Goal: Navigation & Orientation: Find specific page/section

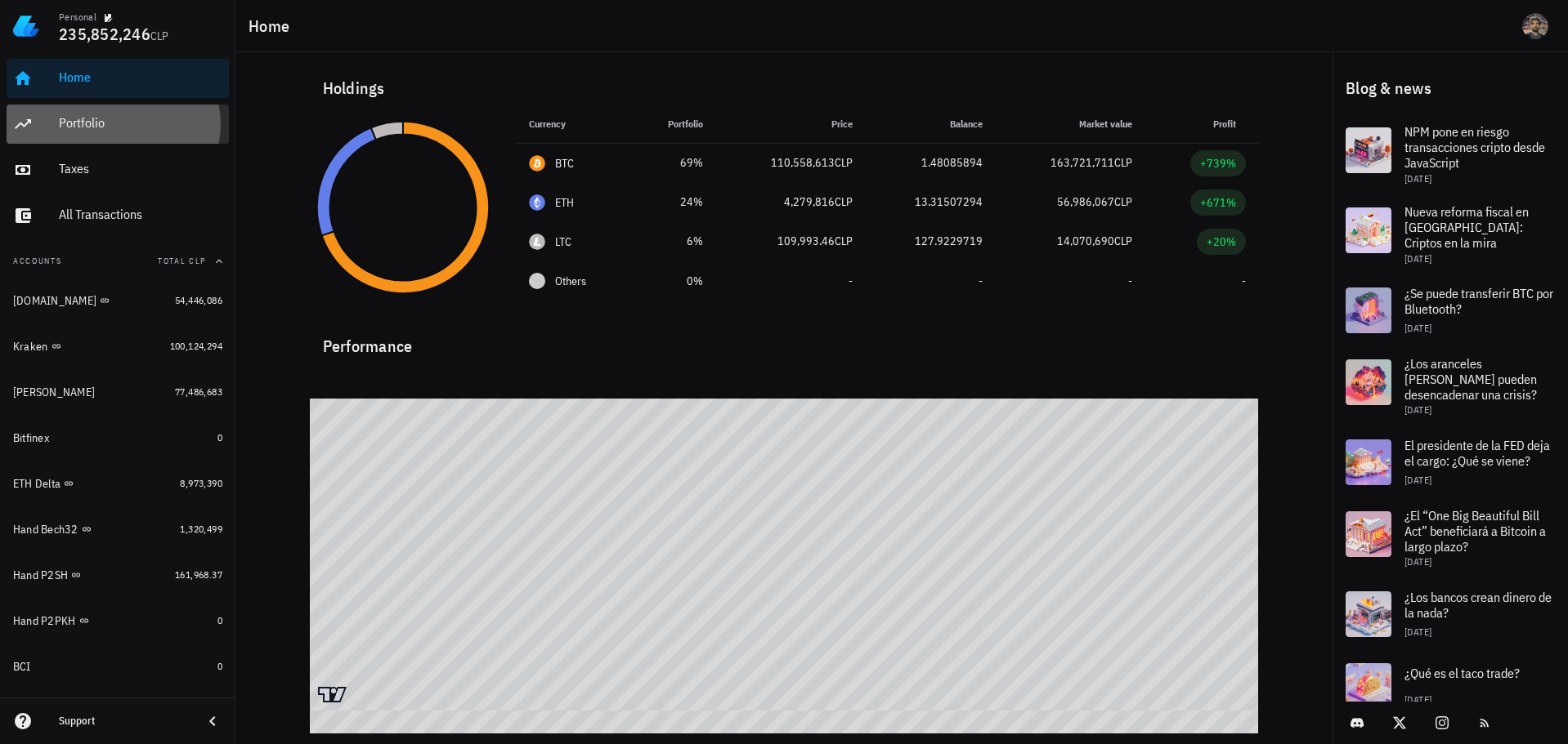
click at [87, 130] on div "Portfolio" at bounding box center [141, 122] width 164 height 15
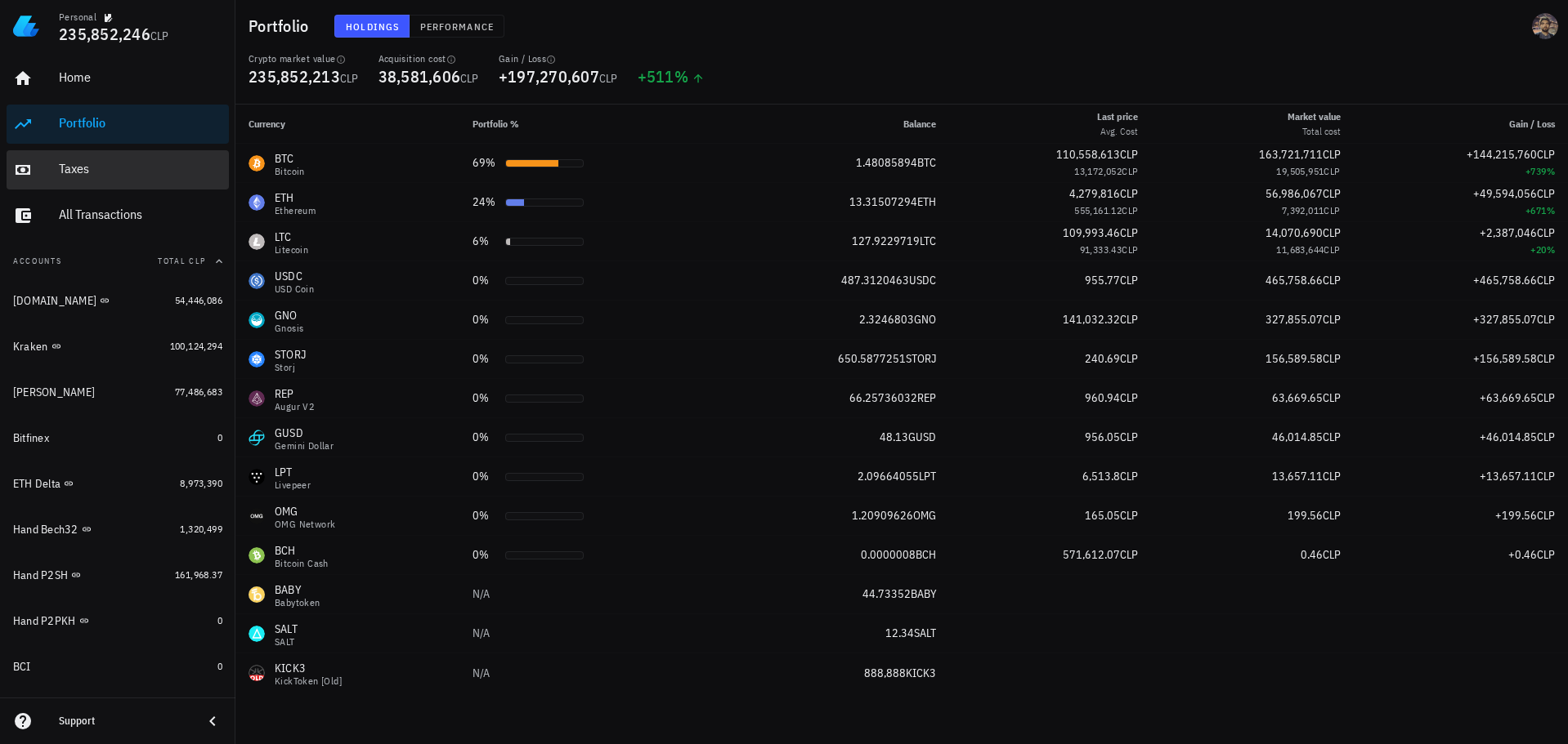
click at [54, 167] on link "Taxes" at bounding box center [118, 170] width 223 height 39
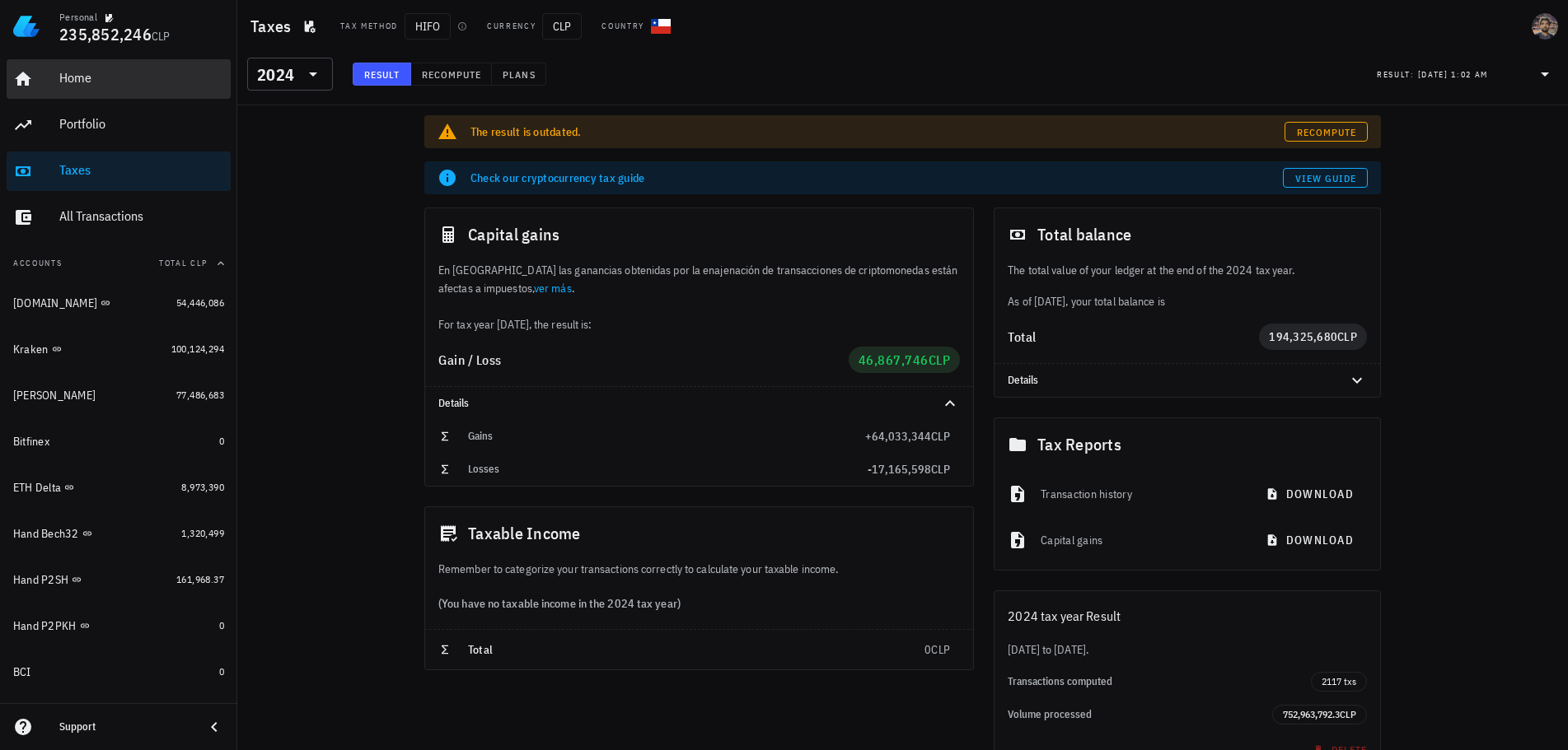
click at [95, 79] on div "Home" at bounding box center [142, 77] width 165 height 15
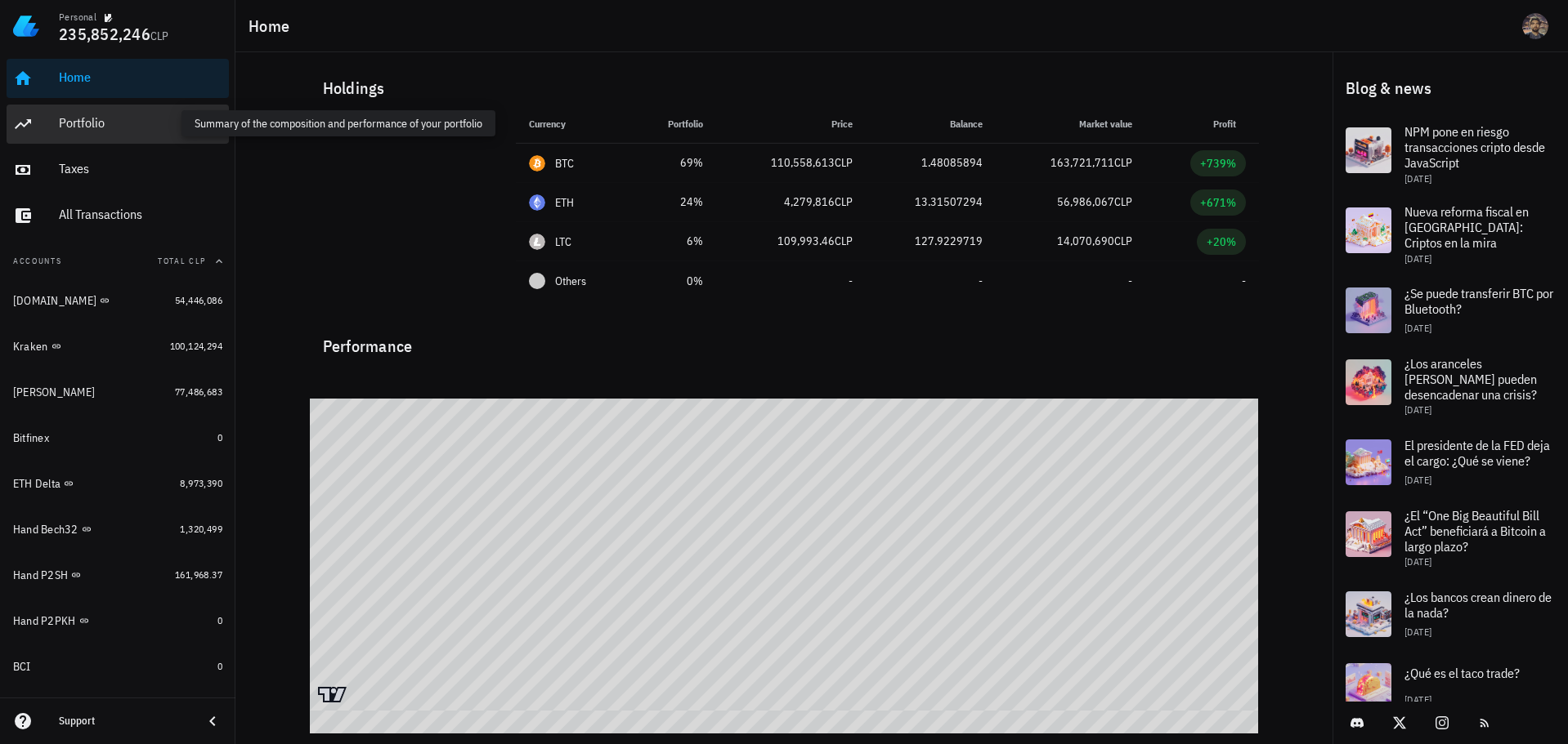
click at [82, 117] on div "Portfolio" at bounding box center [141, 122] width 164 height 15
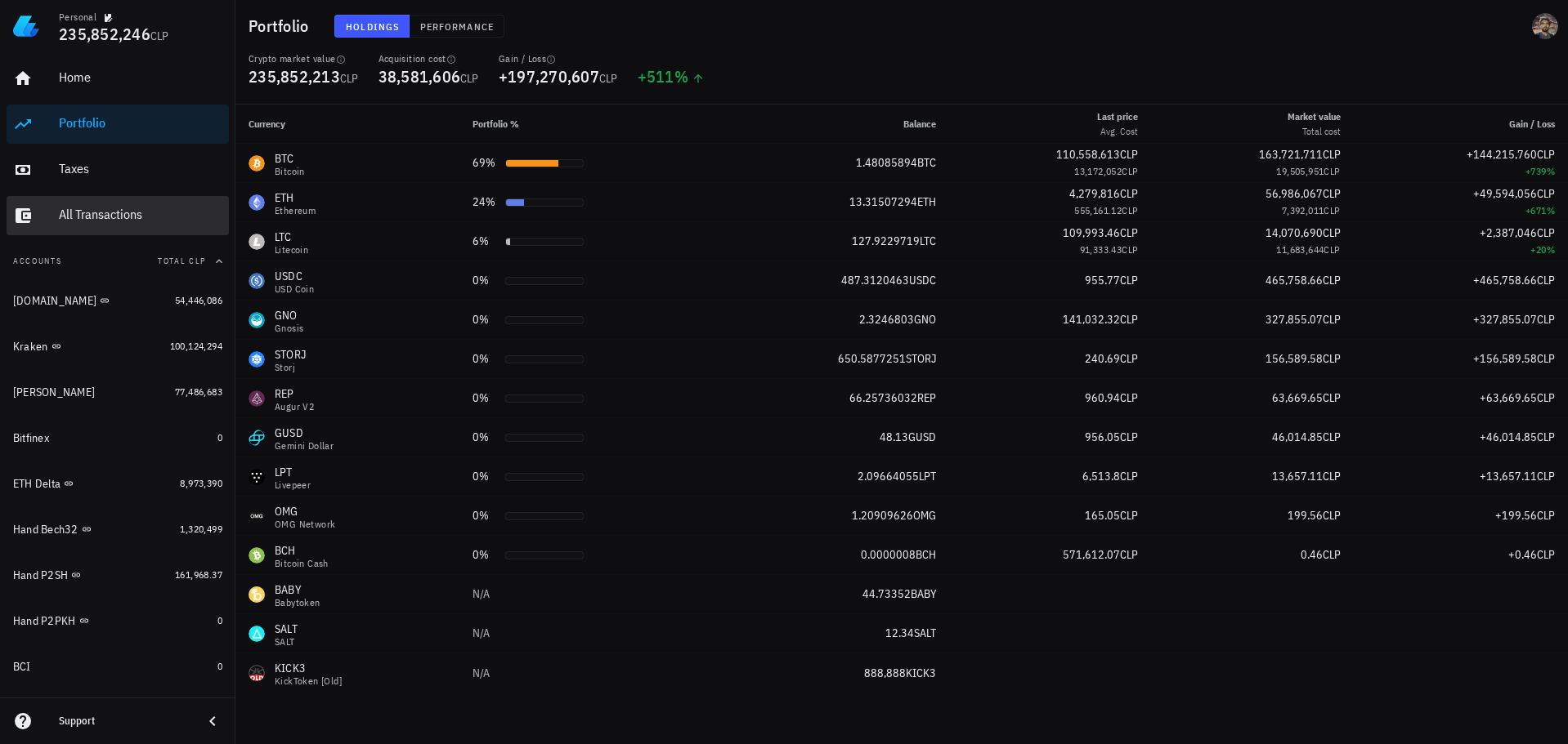
click at [76, 206] on div "All Transactions" at bounding box center [141, 214] width 164 height 36
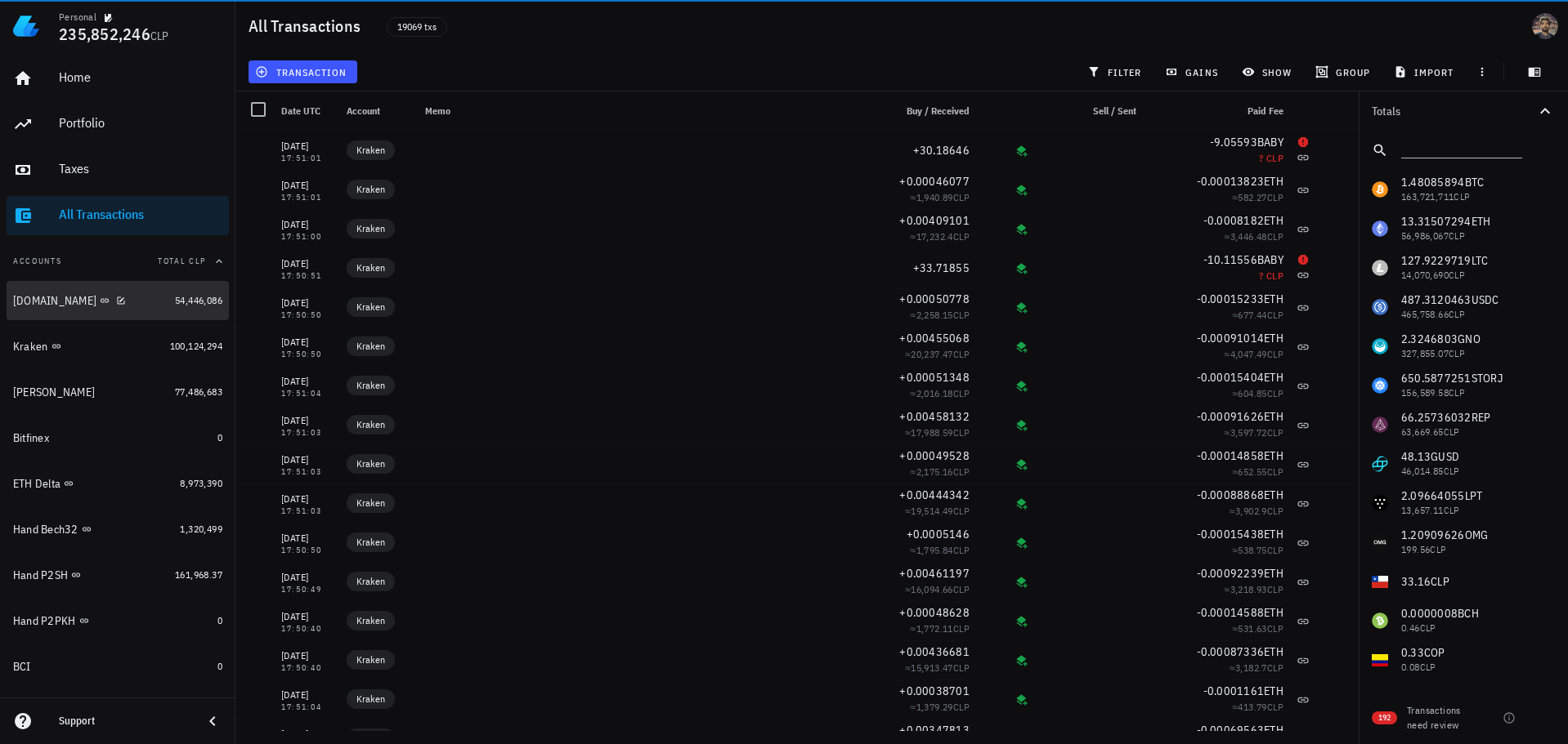
click at [139, 309] on div "[DOMAIN_NAME]" at bounding box center [91, 301] width 155 height 35
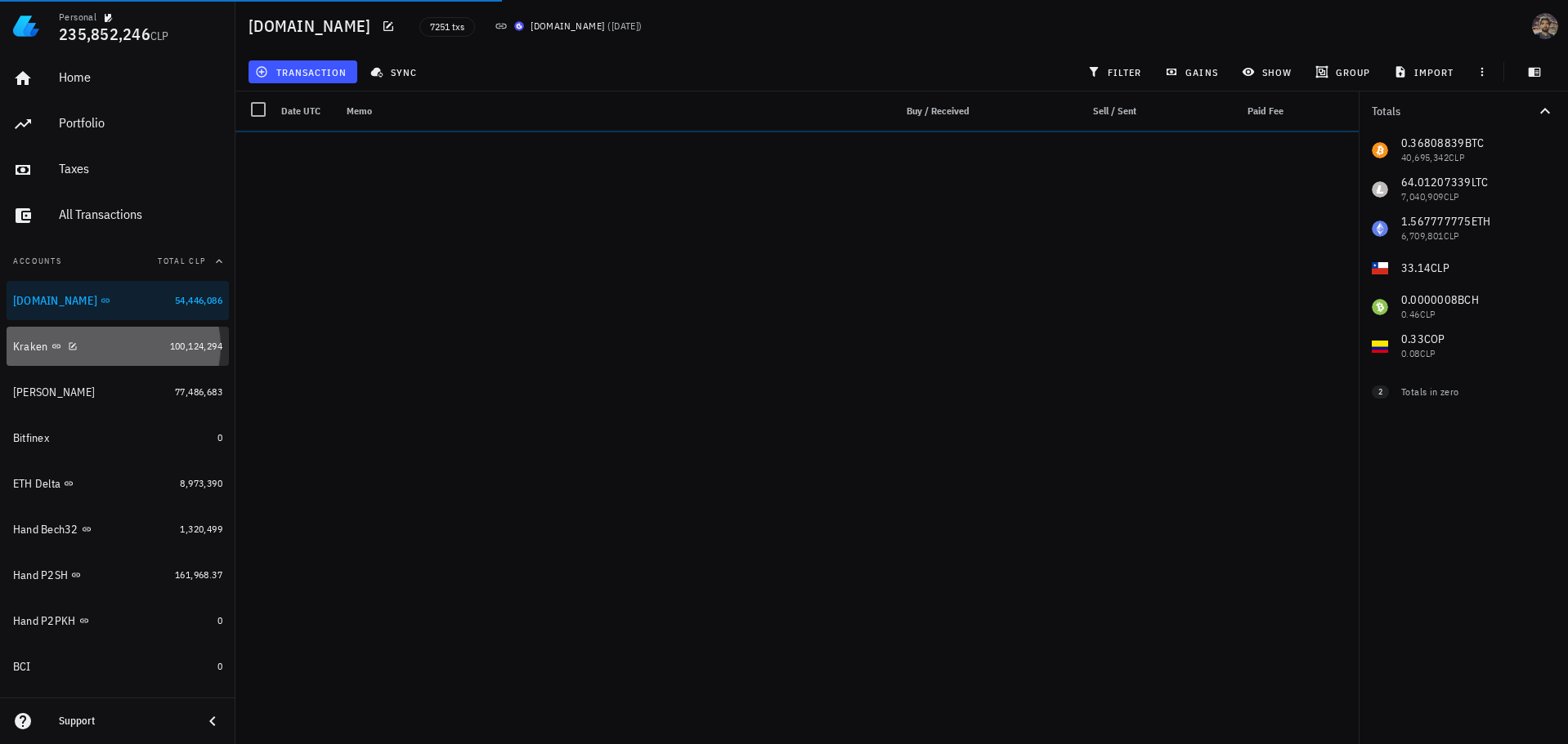
click at [124, 344] on div "Kraken" at bounding box center [88, 346] width 150 height 15
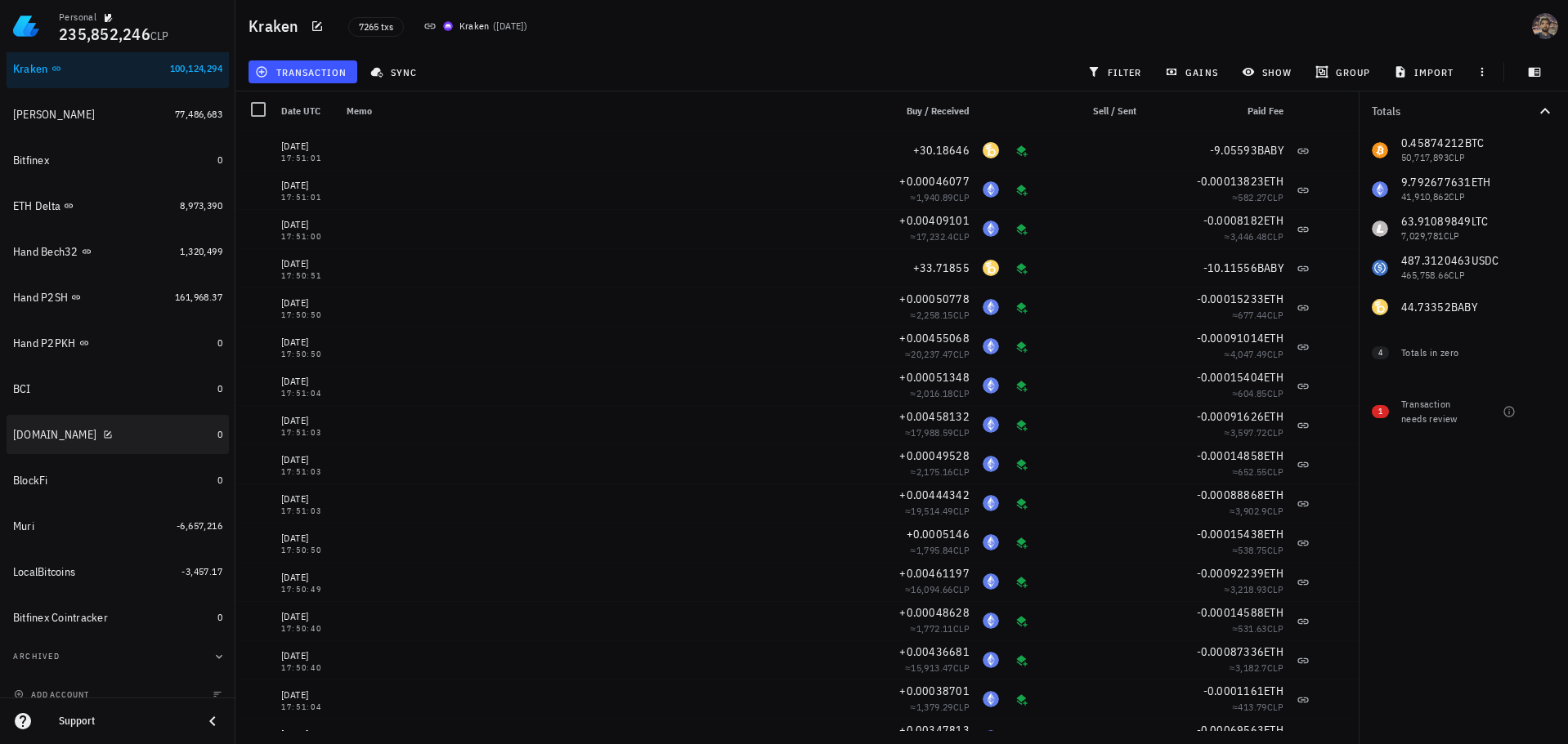
scroll to position [293, 0]
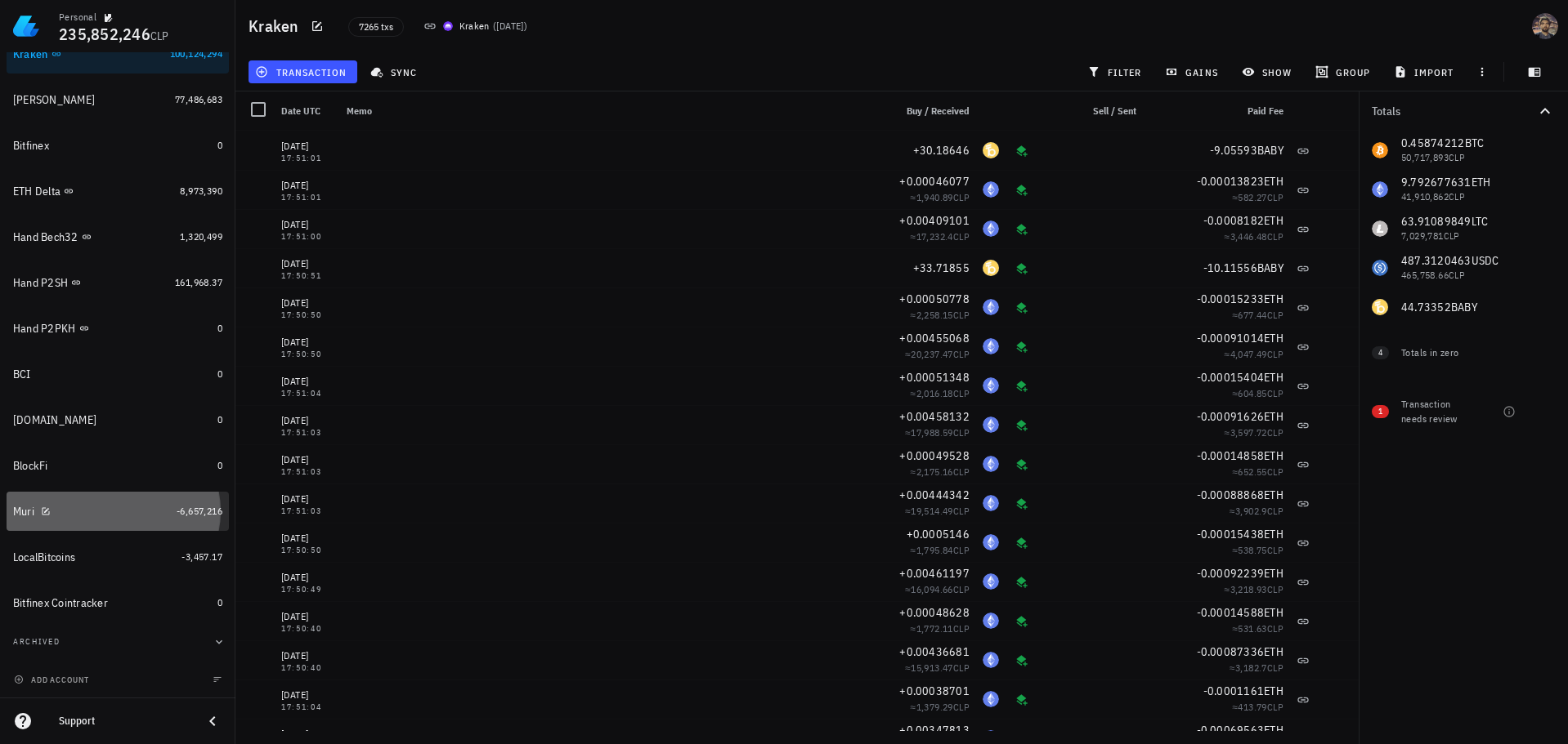
click at [109, 516] on div "Muri" at bounding box center [92, 511] width 157 height 15
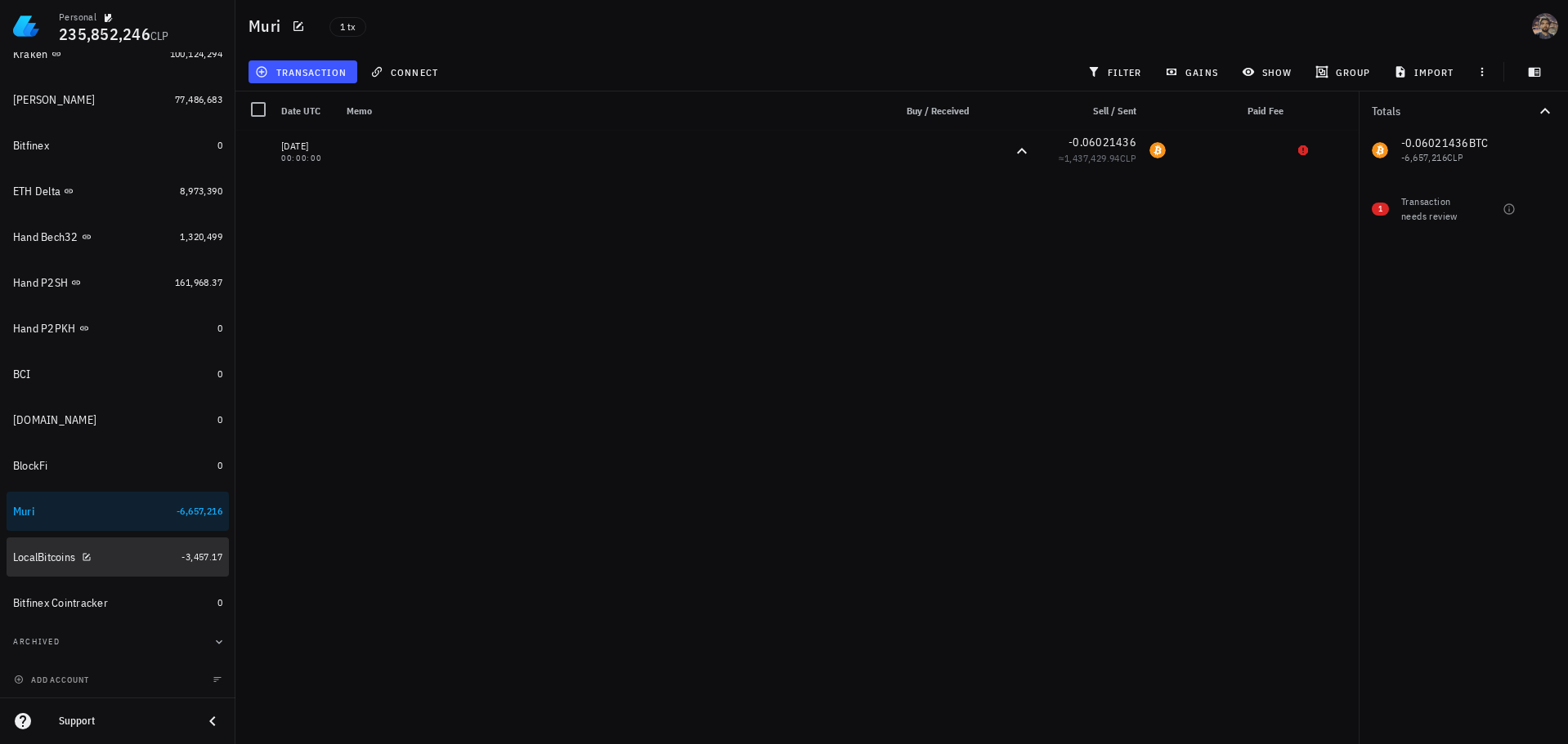
click at [110, 564] on div "LocalBitcoins" at bounding box center [94, 557] width 162 height 15
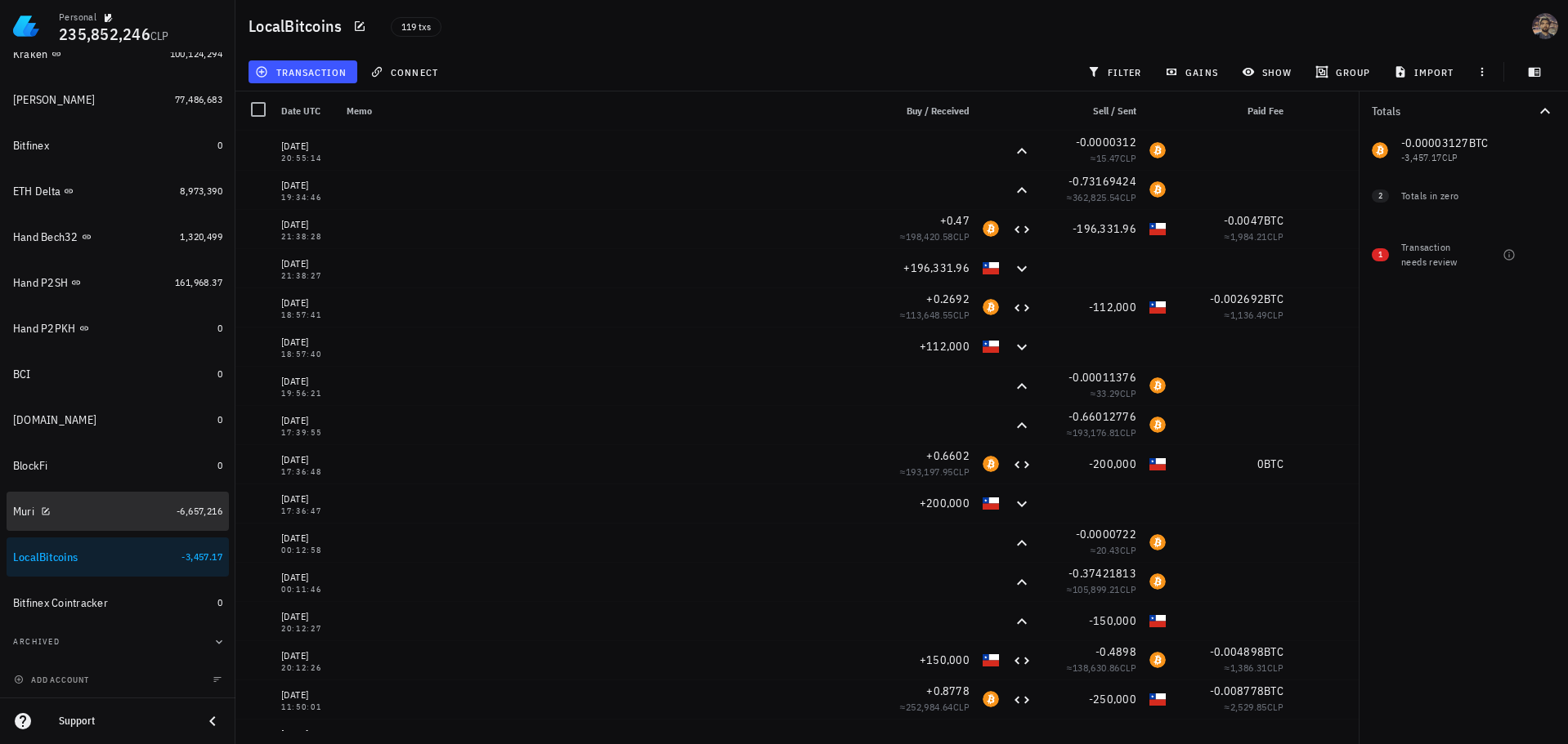
click at [100, 517] on div "Muri" at bounding box center [92, 511] width 157 height 15
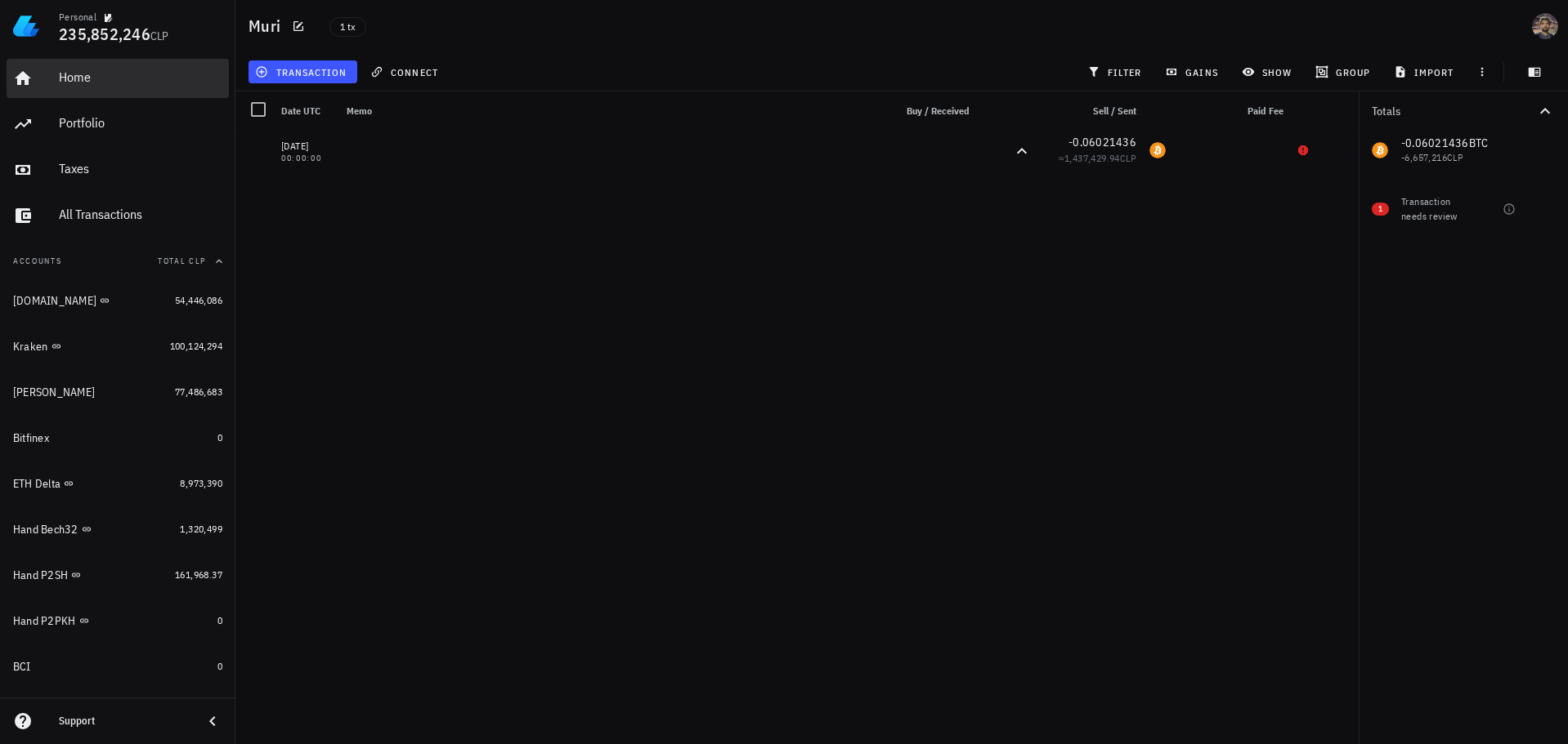
click at [147, 85] on div "Home" at bounding box center [141, 77] width 164 height 15
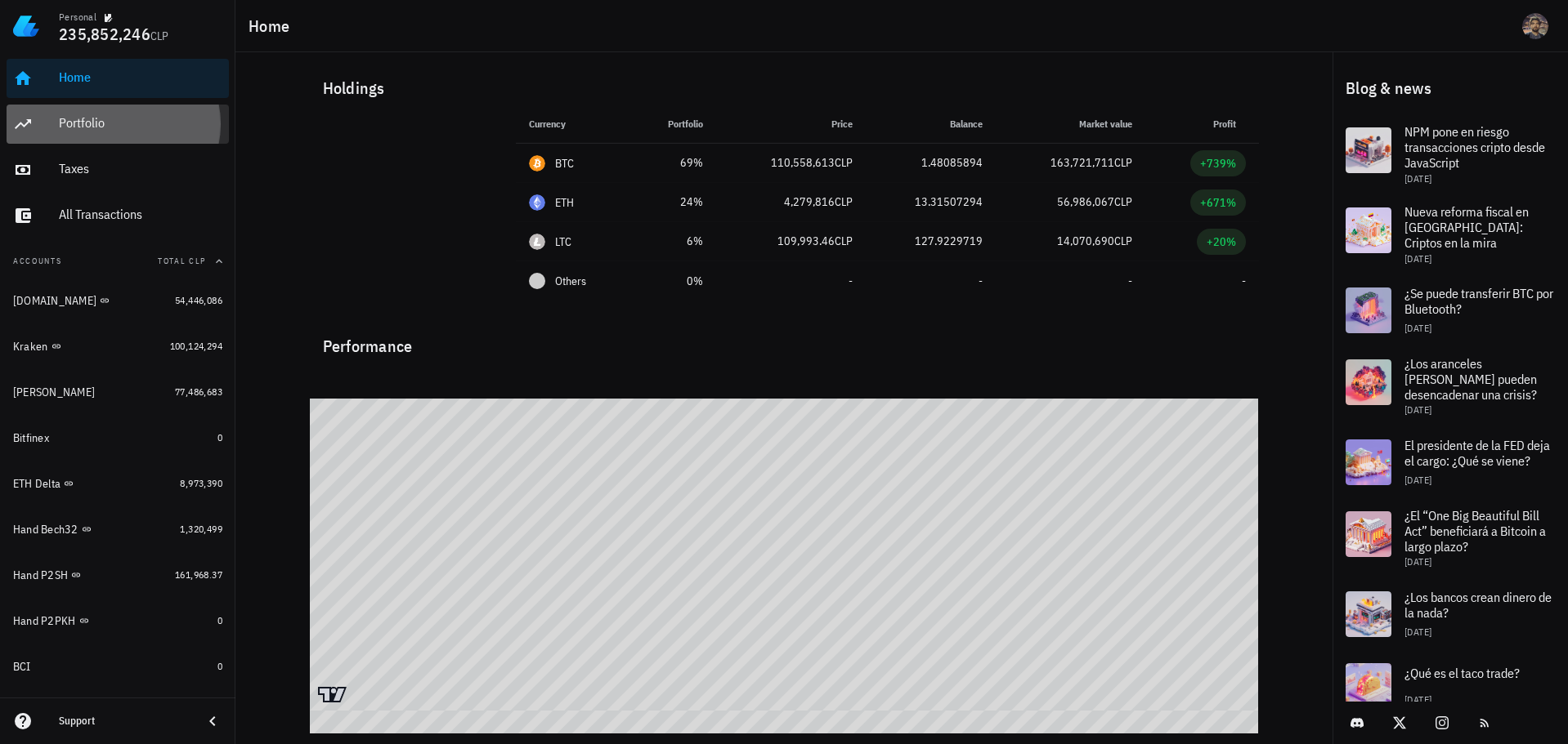
click at [124, 122] on div "Portfolio" at bounding box center [141, 122] width 164 height 15
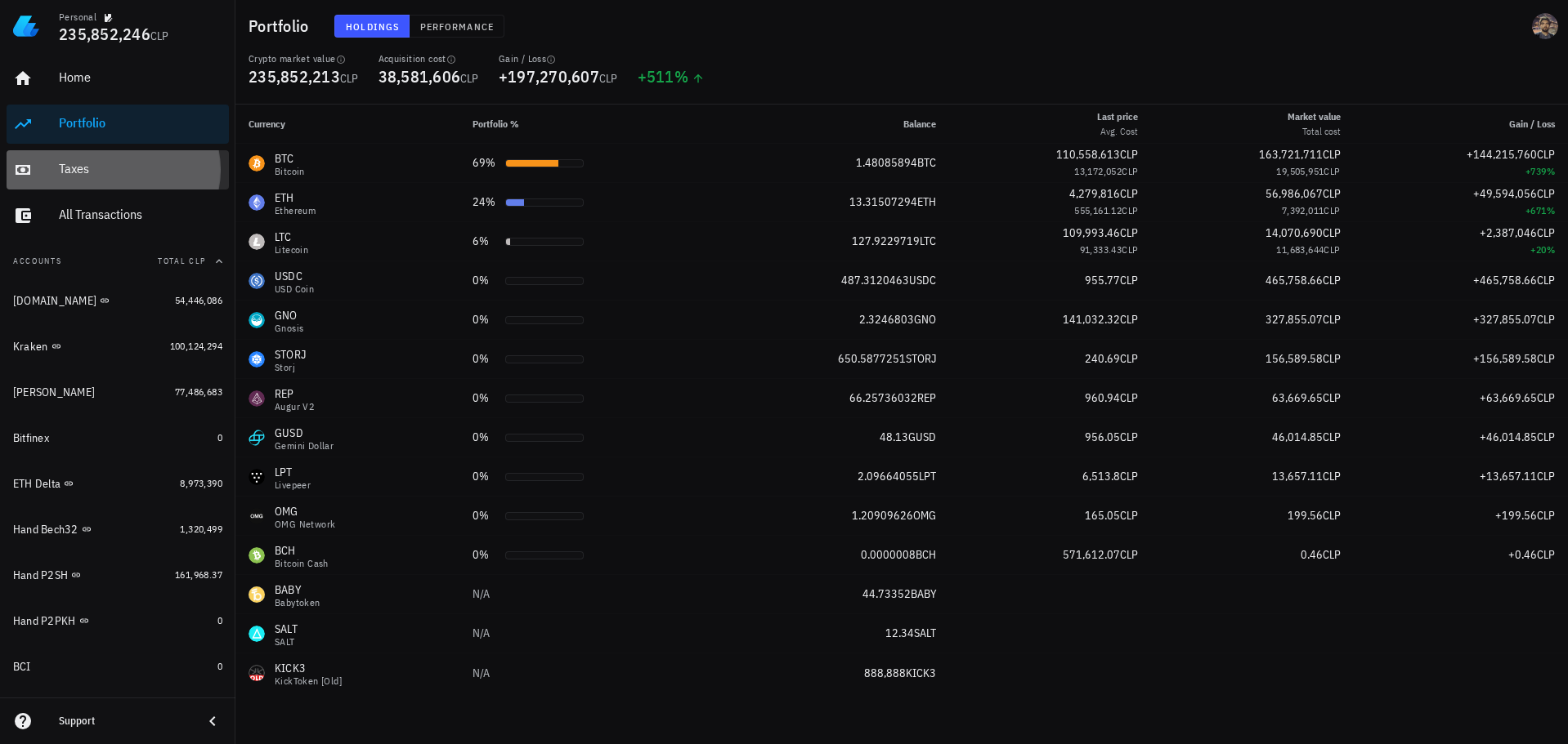
click at [94, 169] on div "Taxes" at bounding box center [141, 168] width 164 height 15
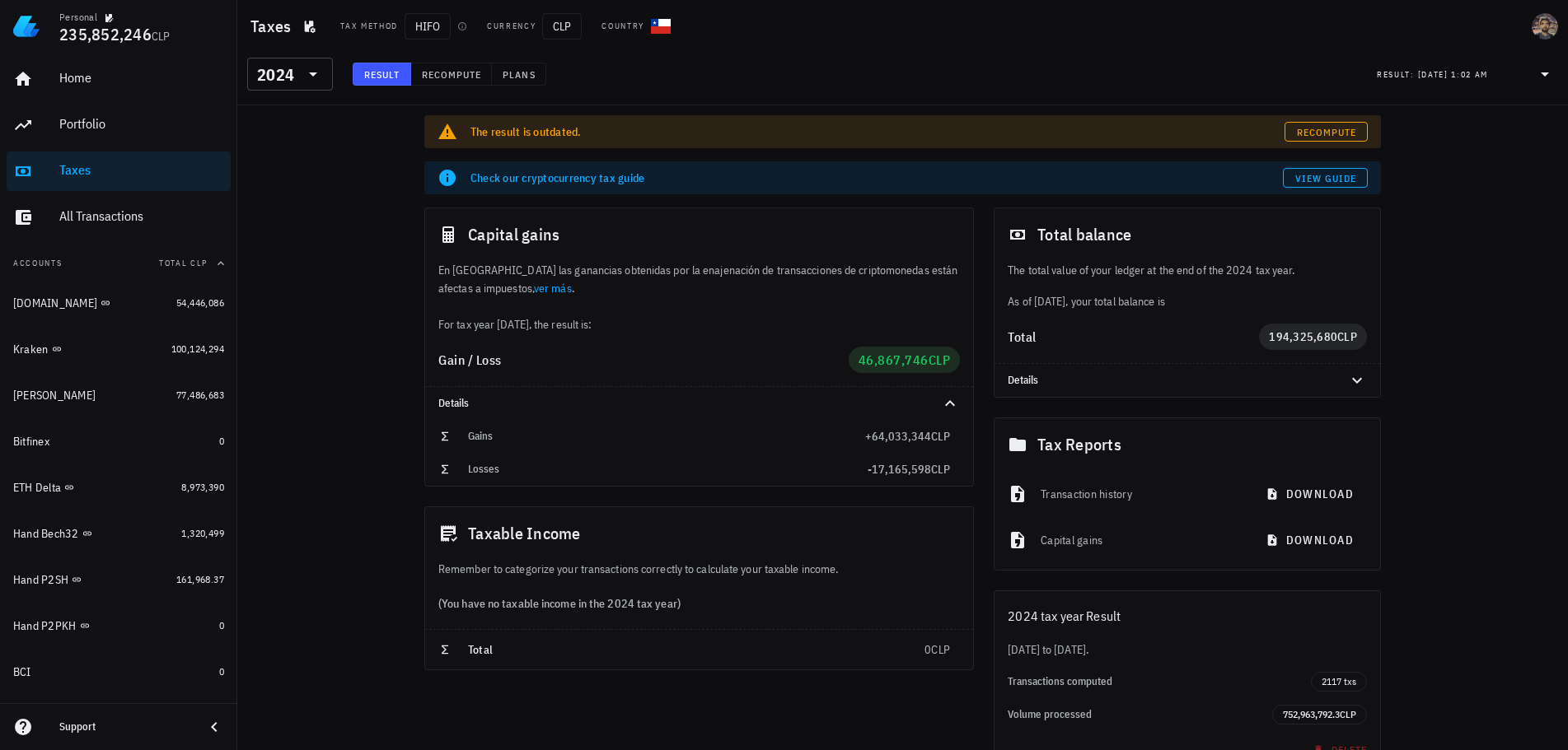
click at [93, 105] on div "Home Portfolio Taxes All Transactions" at bounding box center [118, 148] width 224 height 191
click at [98, 116] on div "Portfolio" at bounding box center [142, 123] width 165 height 15
